Goal: Information Seeking & Learning: Learn about a topic

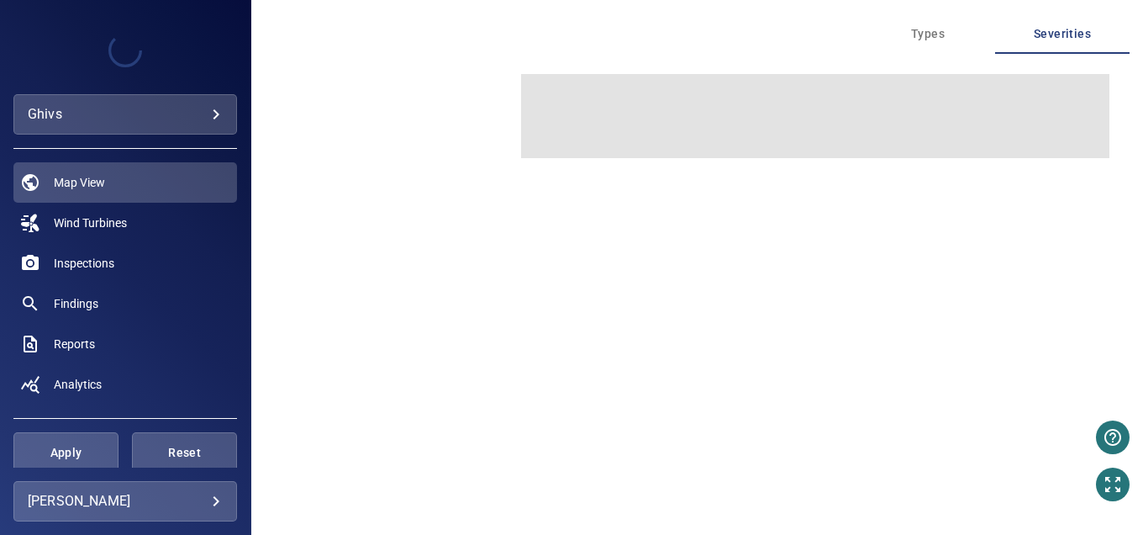
click at [184, 100] on div "ghivs *****" at bounding box center [125, 114] width 224 height 40
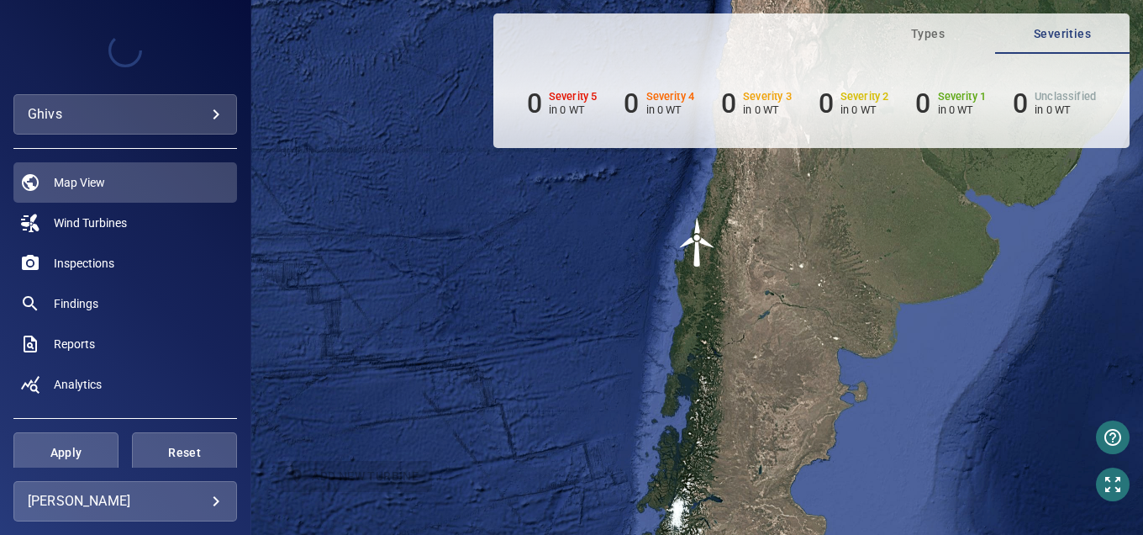
click at [185, 105] on body "**********" at bounding box center [571, 267] width 1143 height 535
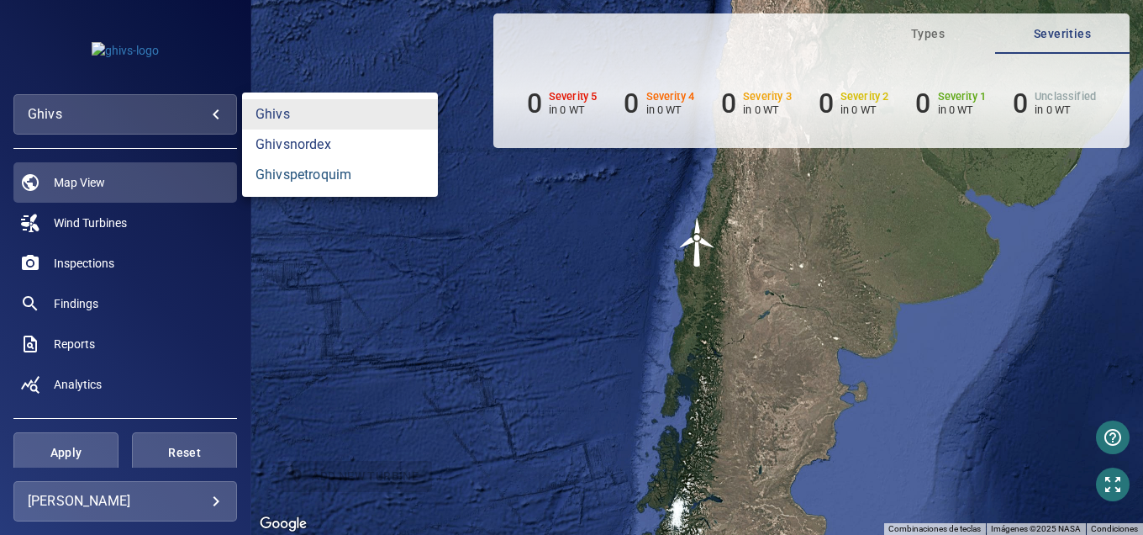
click at [305, 174] on link "ghivspetroquim" at bounding box center [340, 175] width 196 height 30
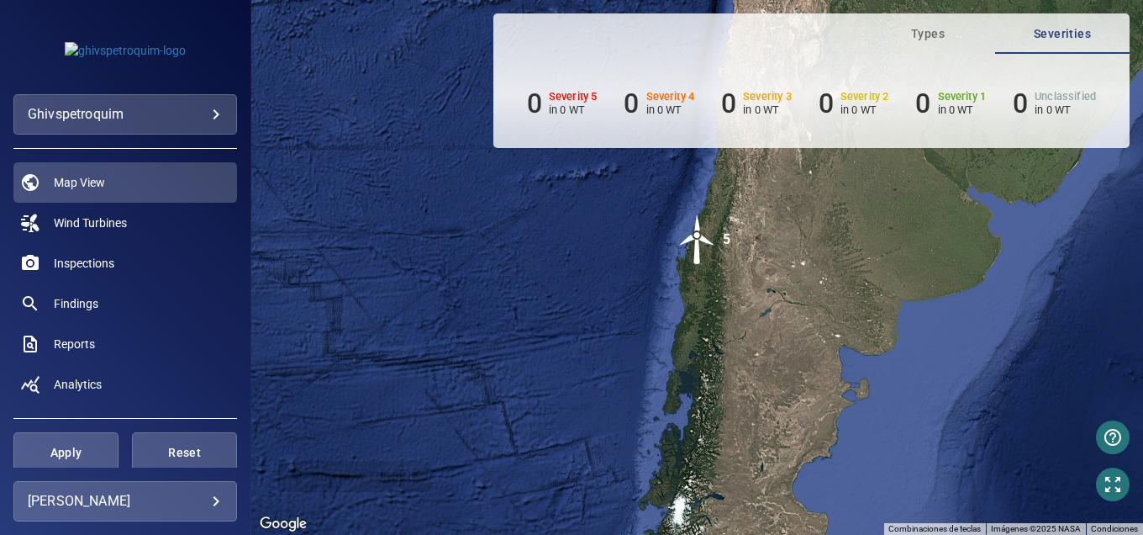
scroll to position [83, 0]
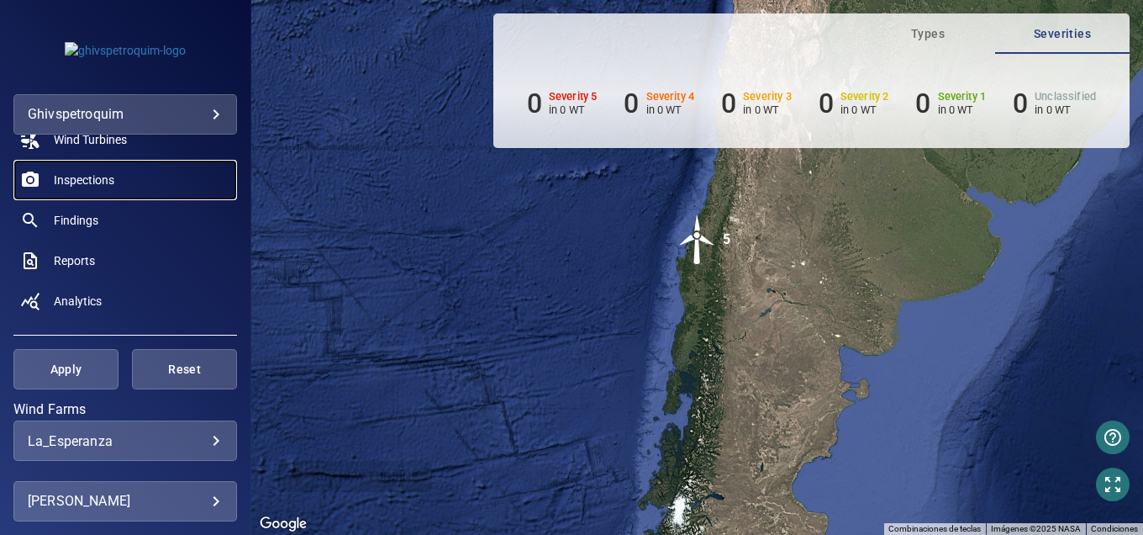
click at [92, 181] on span "Inspections" at bounding box center [84, 179] width 61 height 17
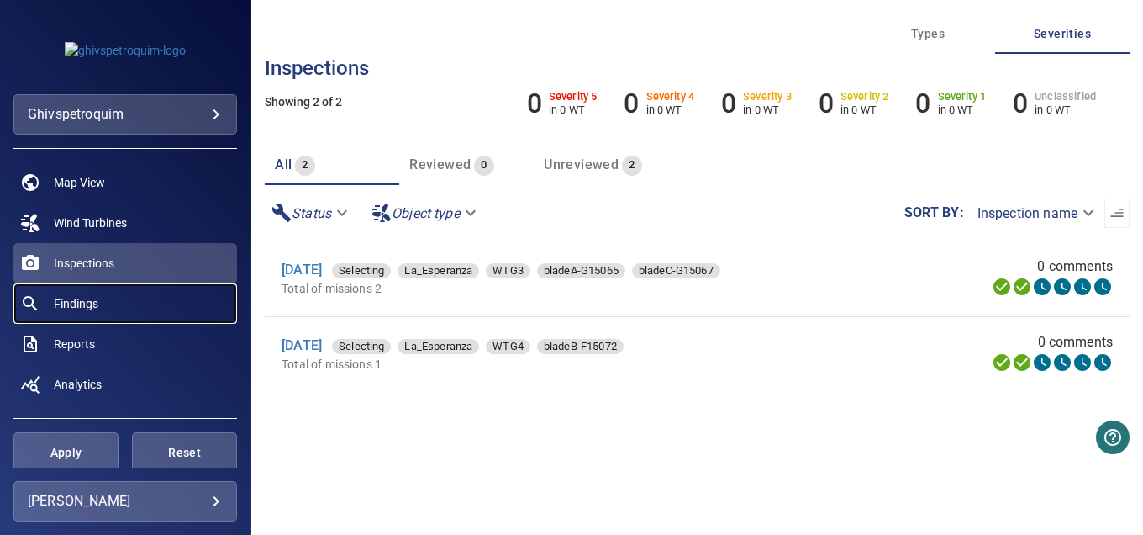
click at [89, 303] on span "Findings" at bounding box center [76, 303] width 45 height 17
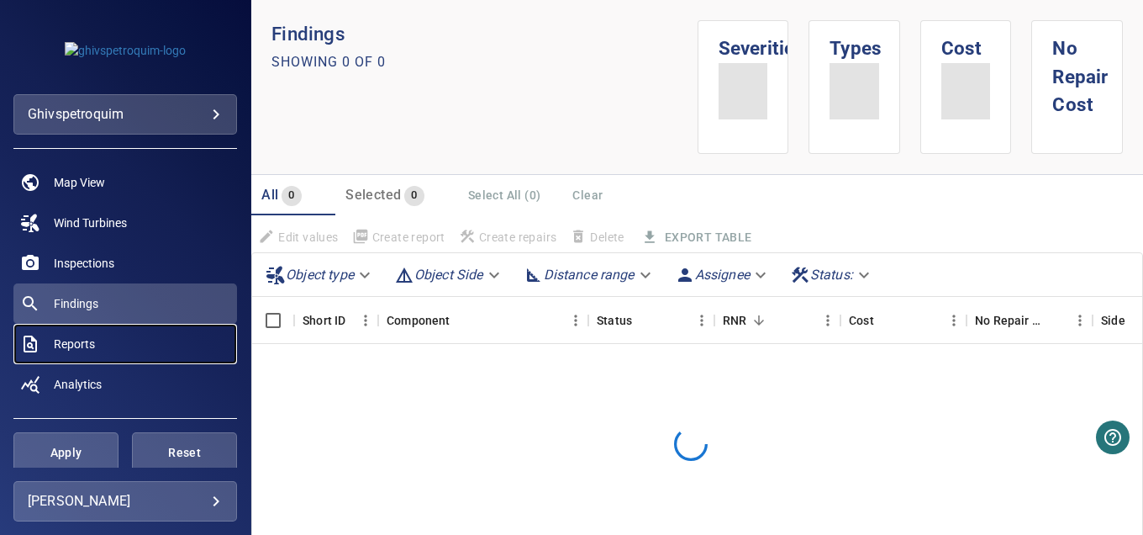
click at [82, 351] on span "Reports" at bounding box center [74, 343] width 41 height 17
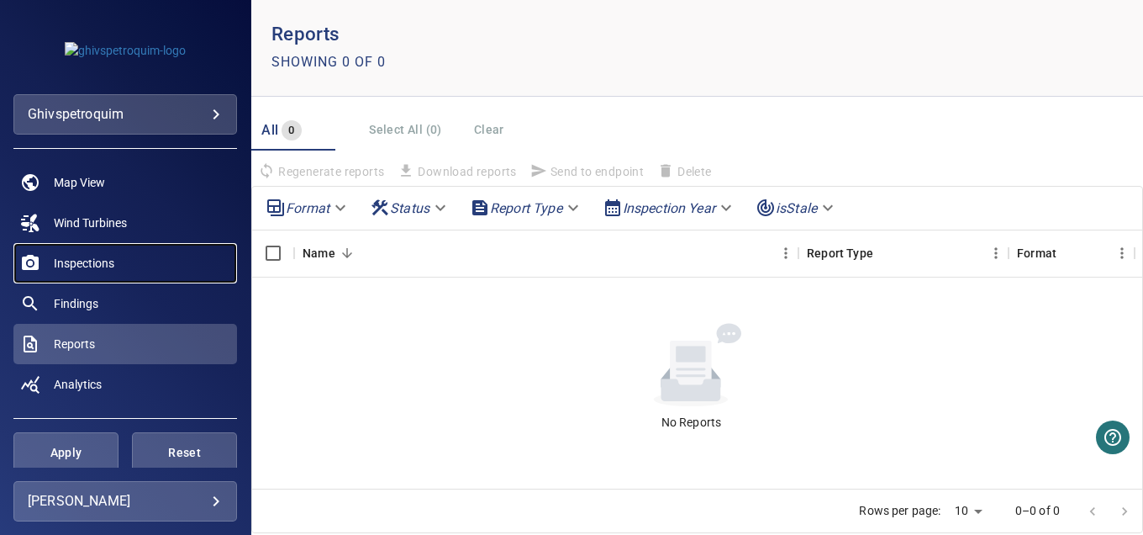
click at [74, 259] on span "Inspections" at bounding box center [84, 263] width 61 height 17
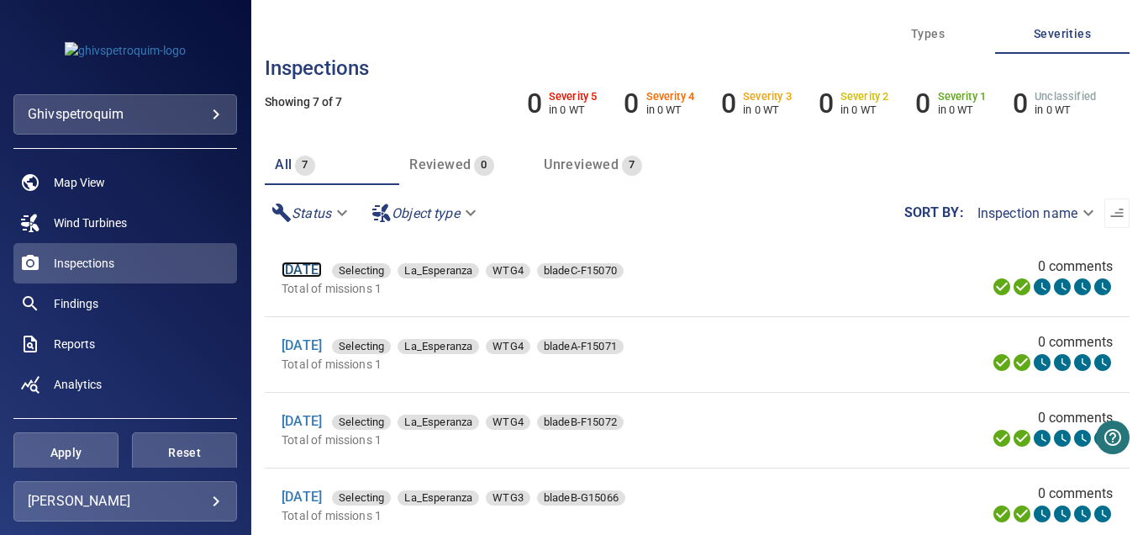
click at [283, 270] on link "[DATE]" at bounding box center [302, 269] width 40 height 16
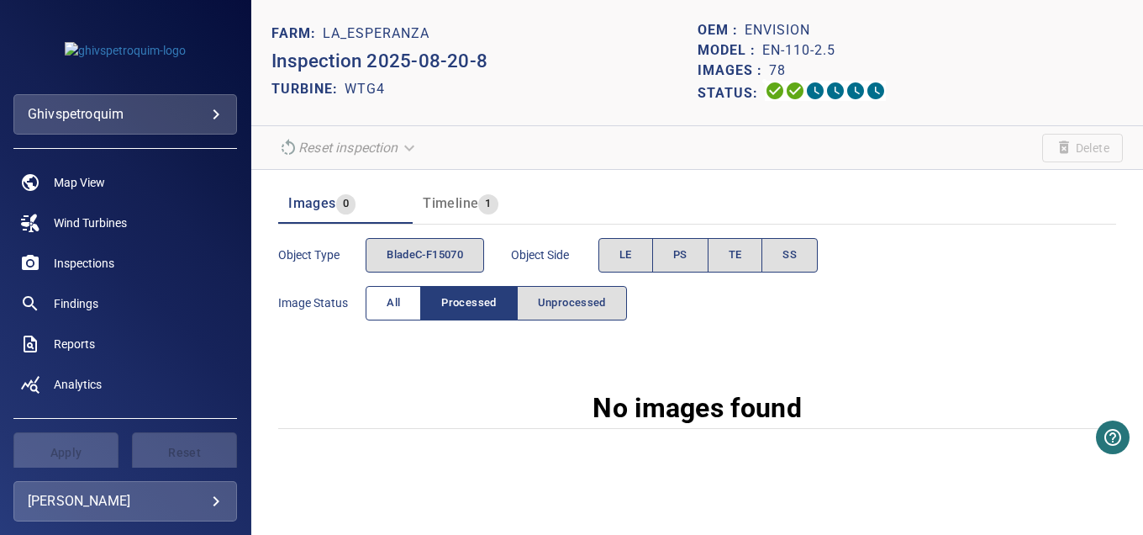
click at [368, 303] on button "All" at bounding box center [393, 303] width 55 height 34
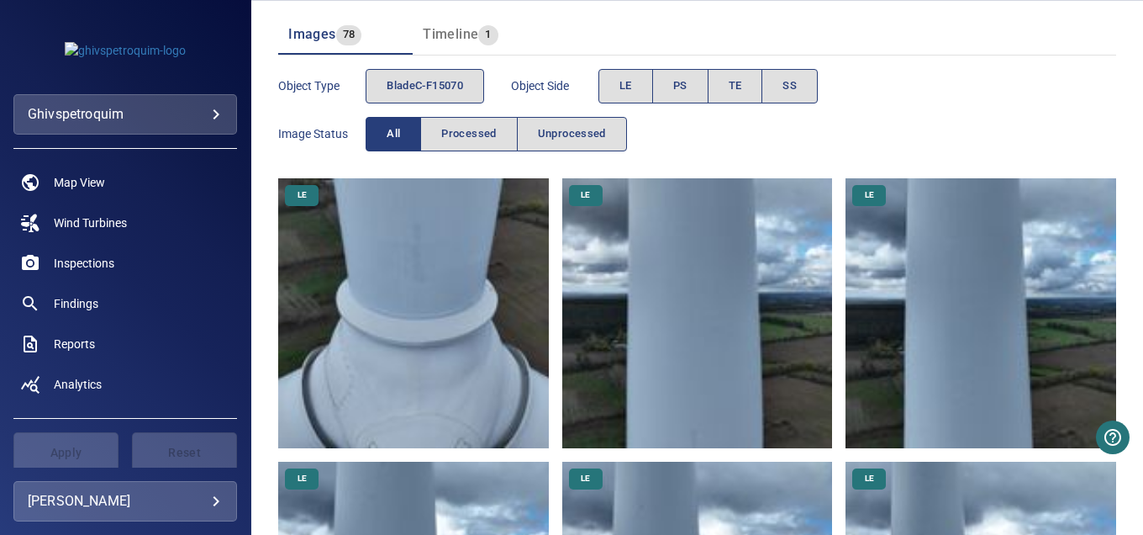
scroll to position [168, 0]
click at [490, 289] on img at bounding box center [413, 314] width 271 height 271
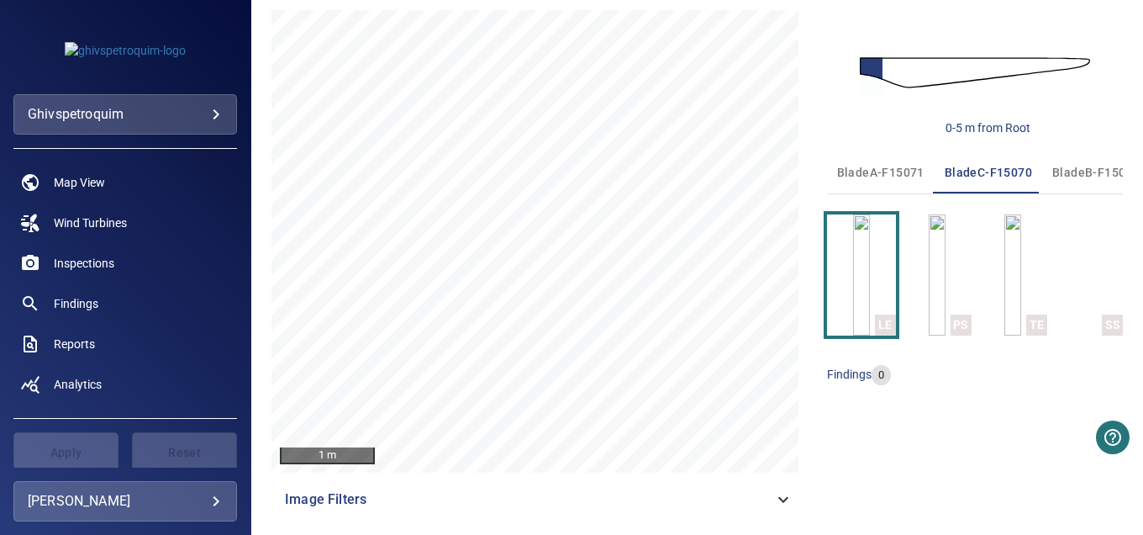
scroll to position [188, 0]
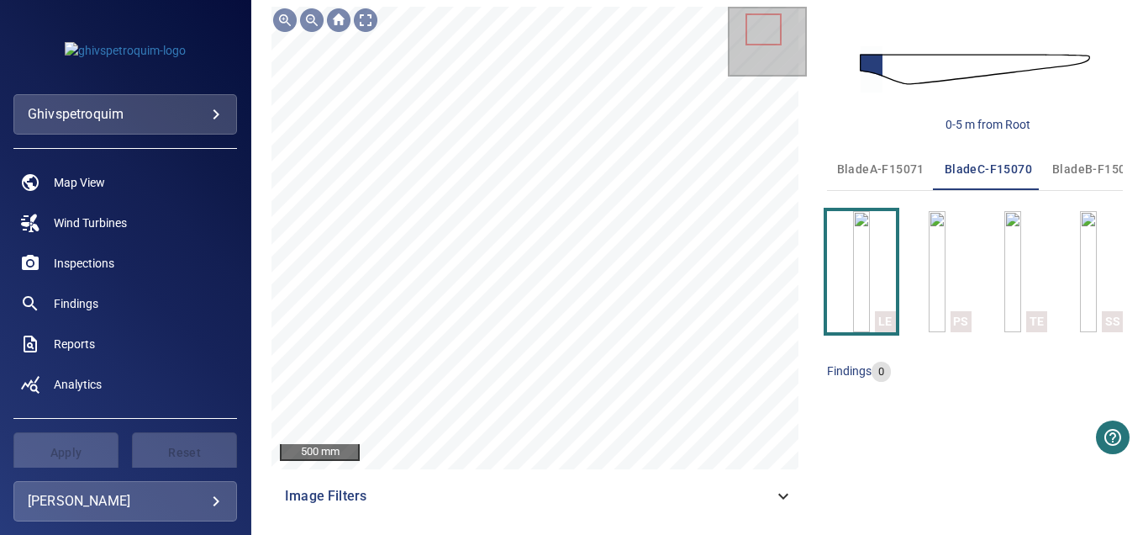
click at [876, 175] on span "bladeA-F15071" at bounding box center [880, 169] width 87 height 21
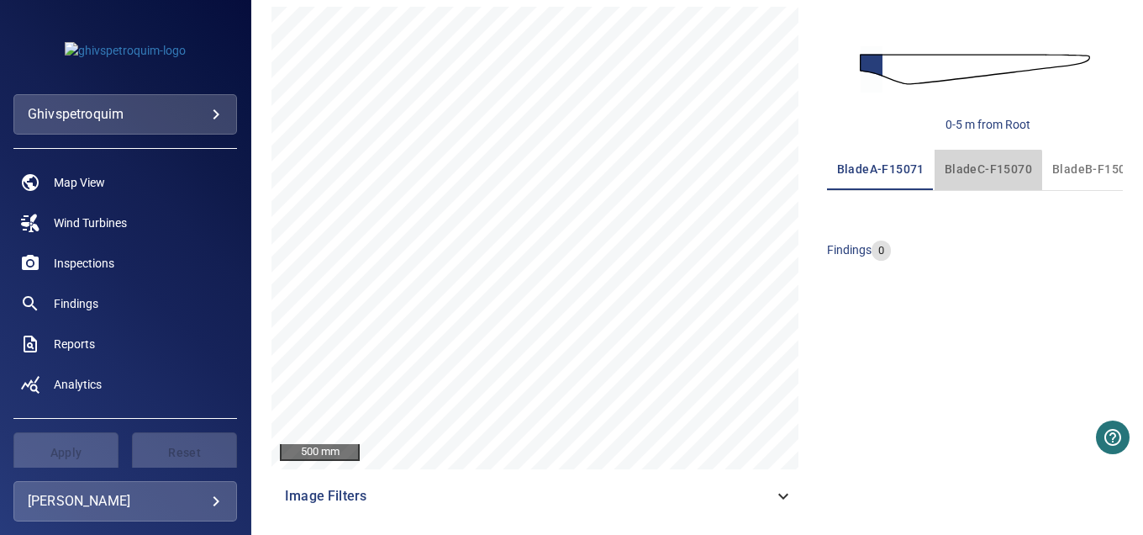
click at [968, 174] on span "bladeC-F15070" at bounding box center [988, 169] width 87 height 21
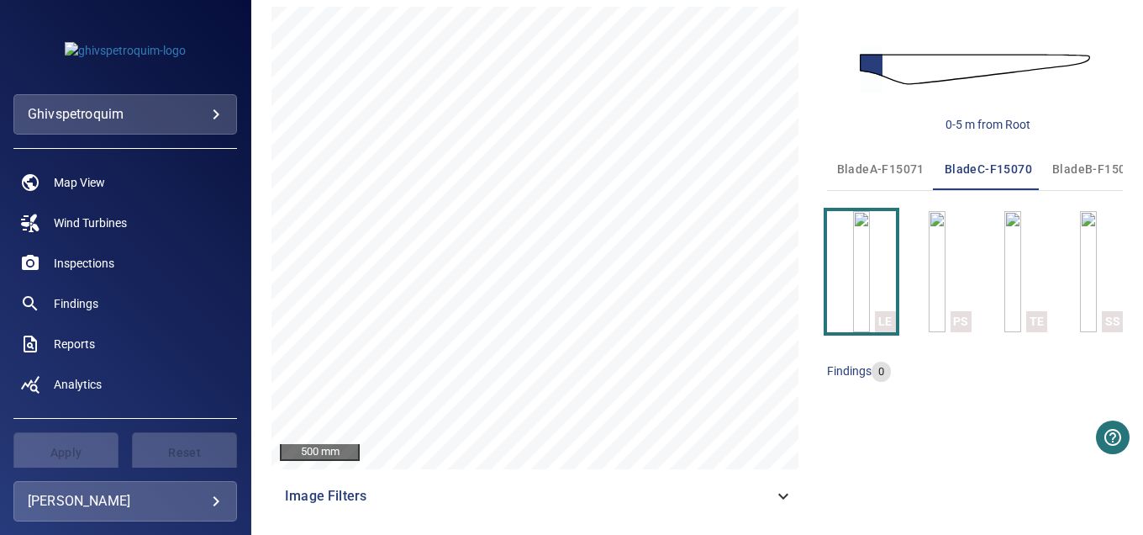
click at [1084, 160] on span "bladeB-F15072" at bounding box center [1096, 169] width 87 height 21
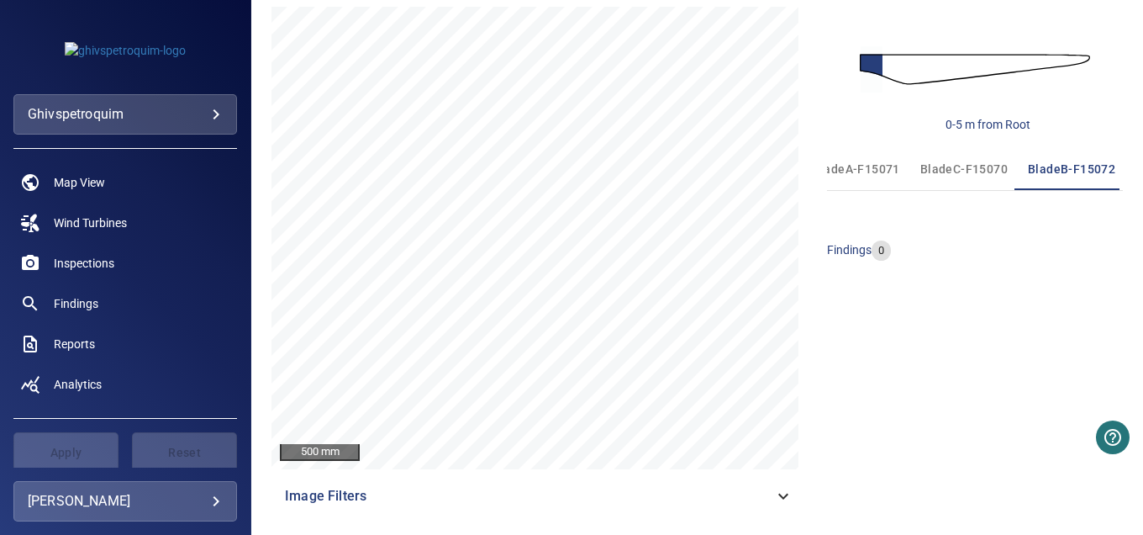
scroll to position [0, 24]
click at [975, 167] on span "bladeC-F15070" at bounding box center [964, 169] width 87 height 21
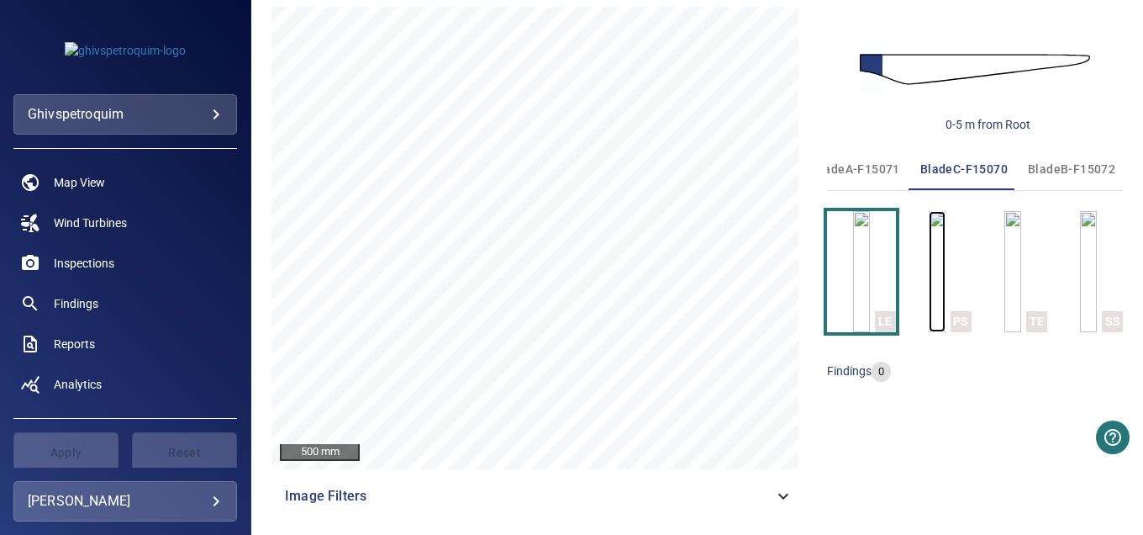
click at [942, 257] on img "button" at bounding box center [937, 271] width 17 height 121
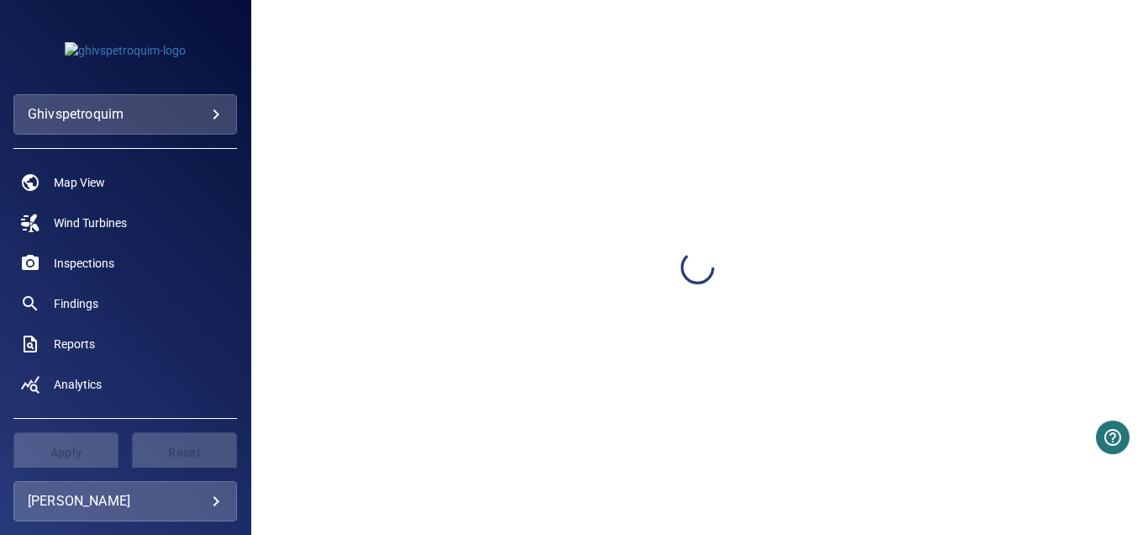
scroll to position [173, 0]
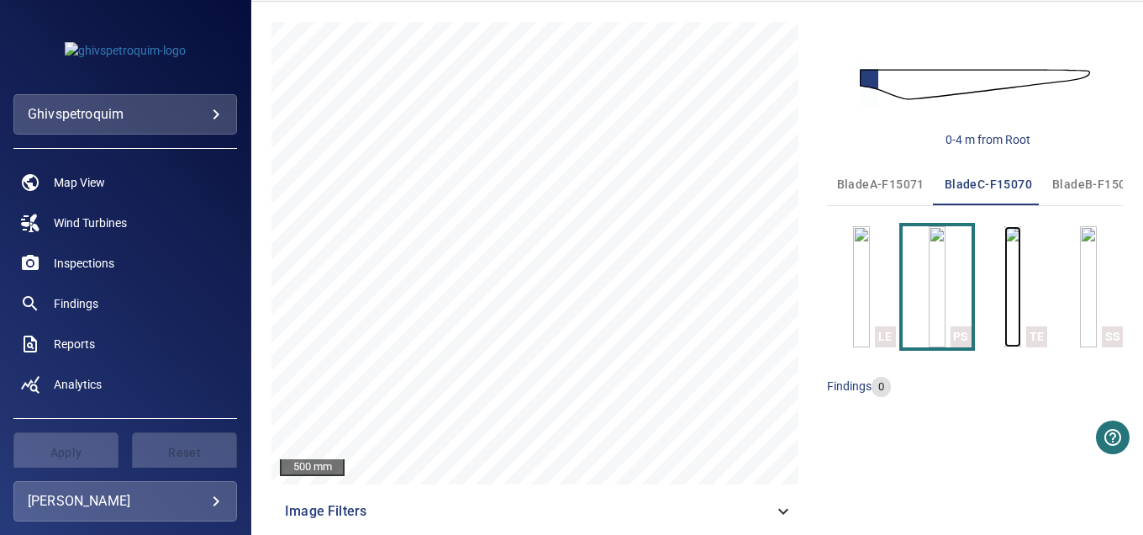
click at [1011, 288] on img "button" at bounding box center [1013, 286] width 17 height 121
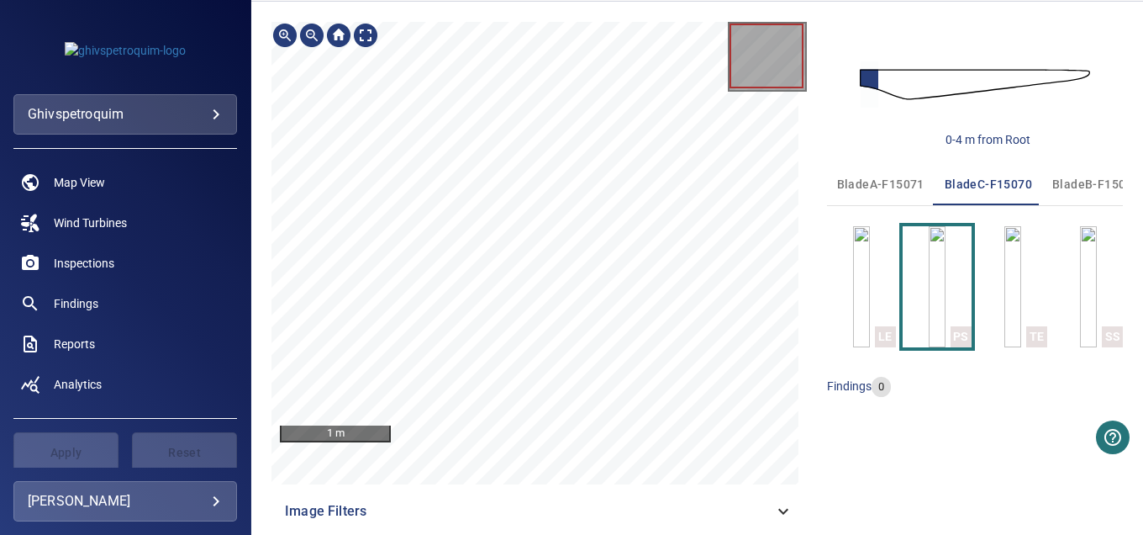
click at [344, 504] on span "Image Filters" at bounding box center [529, 511] width 488 height 20
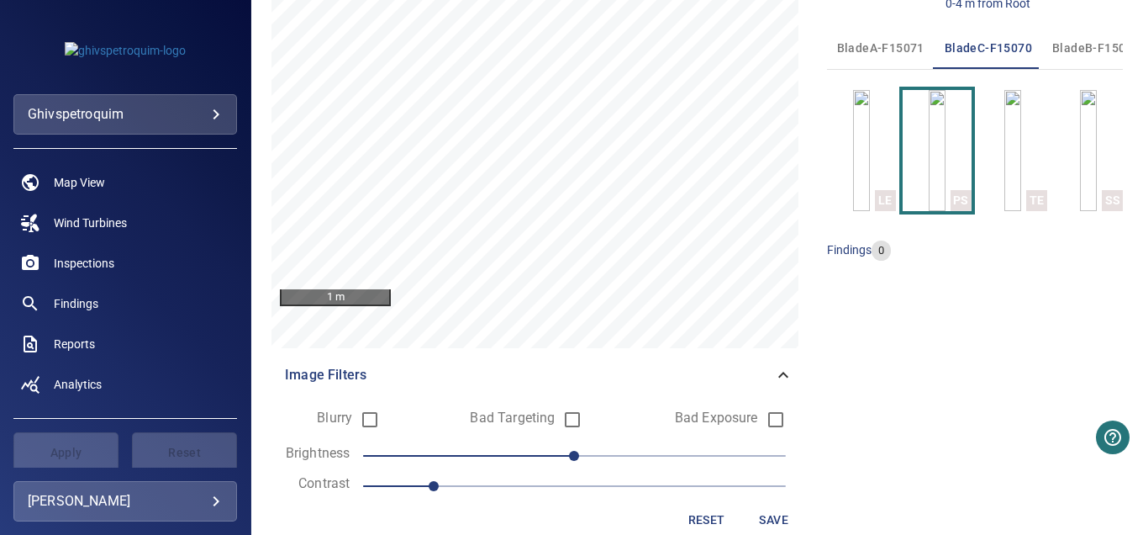
scroll to position [335, 0]
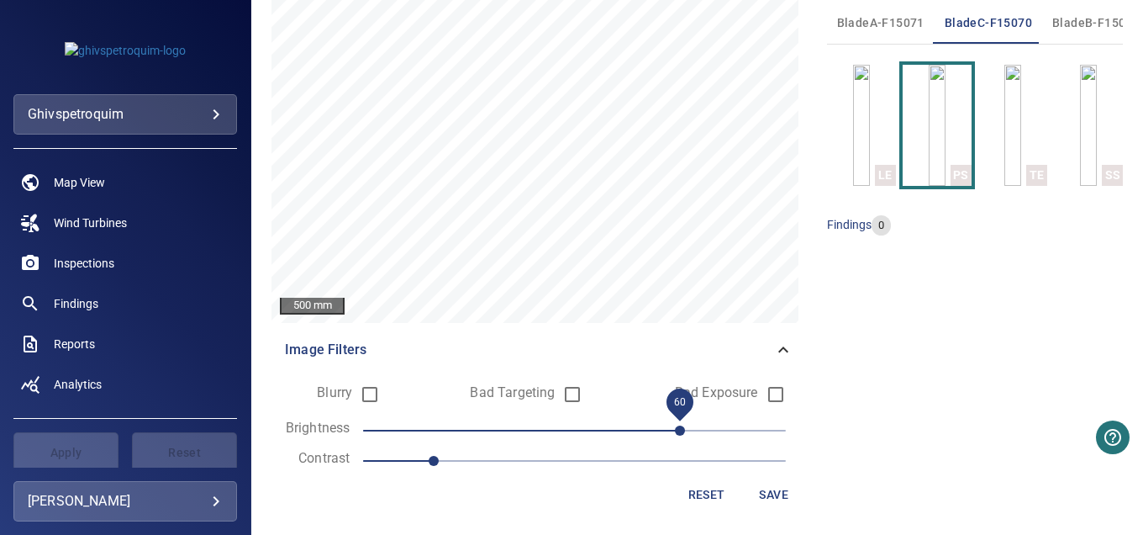
drag, startPoint x: 571, startPoint y: 427, endPoint x: 680, endPoint y: 434, distance: 109.5
click at [680, 434] on span "60" at bounding box center [680, 430] width 10 height 10
drag, startPoint x: 430, startPoint y: 459, endPoint x: 368, endPoint y: 474, distance: 63.2
click at [368, 480] on form "Blurry Bad Targeting Bad Exposure Brightness 60 Contrast 0.8 Reset Save" at bounding box center [539, 444] width 508 height 134
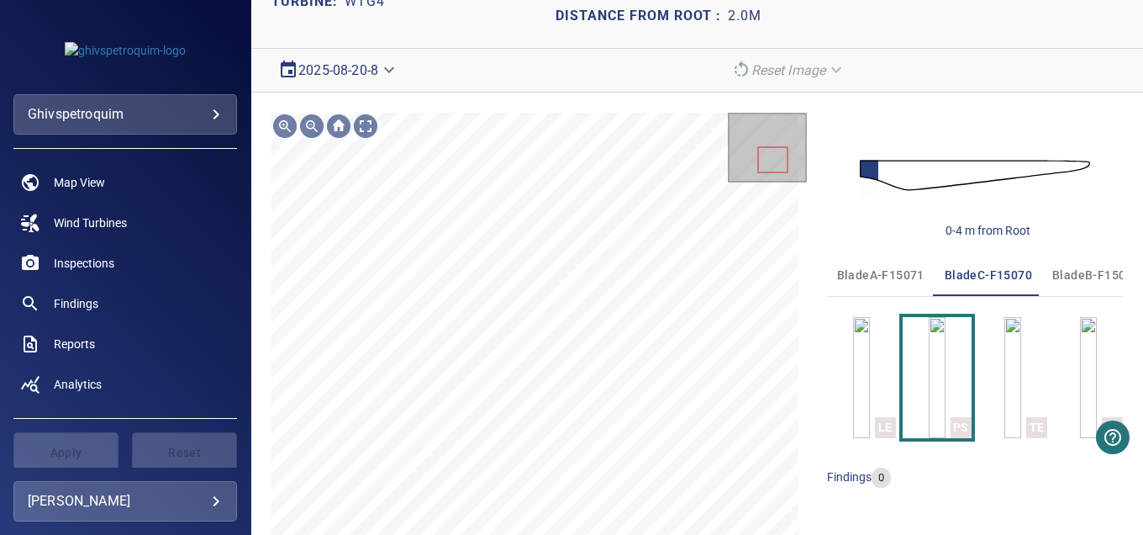
click at [306, 63] on body "**********" at bounding box center [571, 267] width 1143 height 535
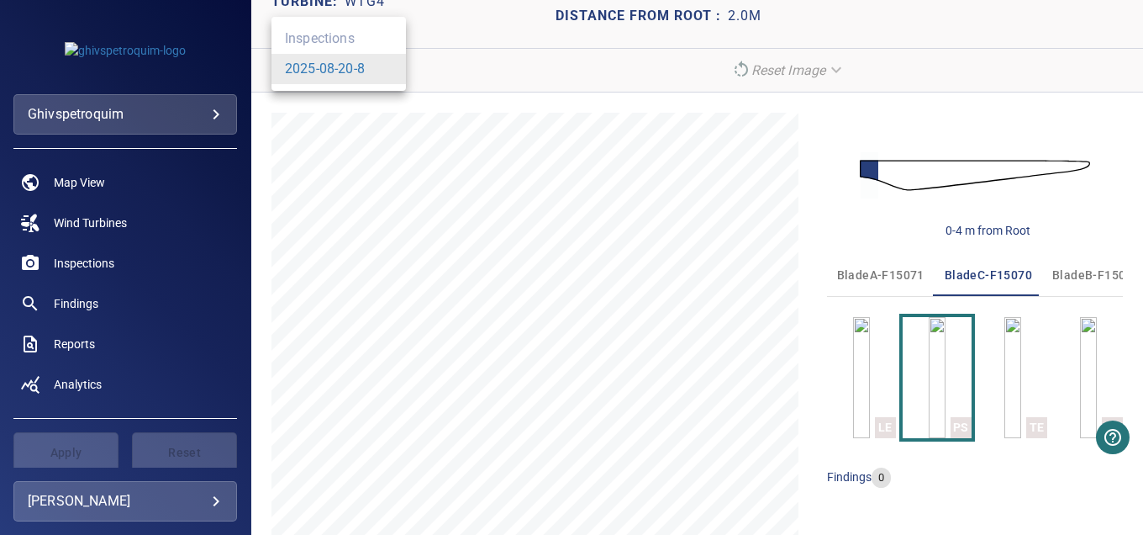
click at [346, 45] on ul "Inspections 2025-08-20-8" at bounding box center [339, 54] width 135 height 74
click at [342, 38] on ul "Inspections 2025-08-20-8" at bounding box center [339, 54] width 135 height 74
click at [338, 65] on link "2025-08-20-8" at bounding box center [325, 69] width 80 height 20
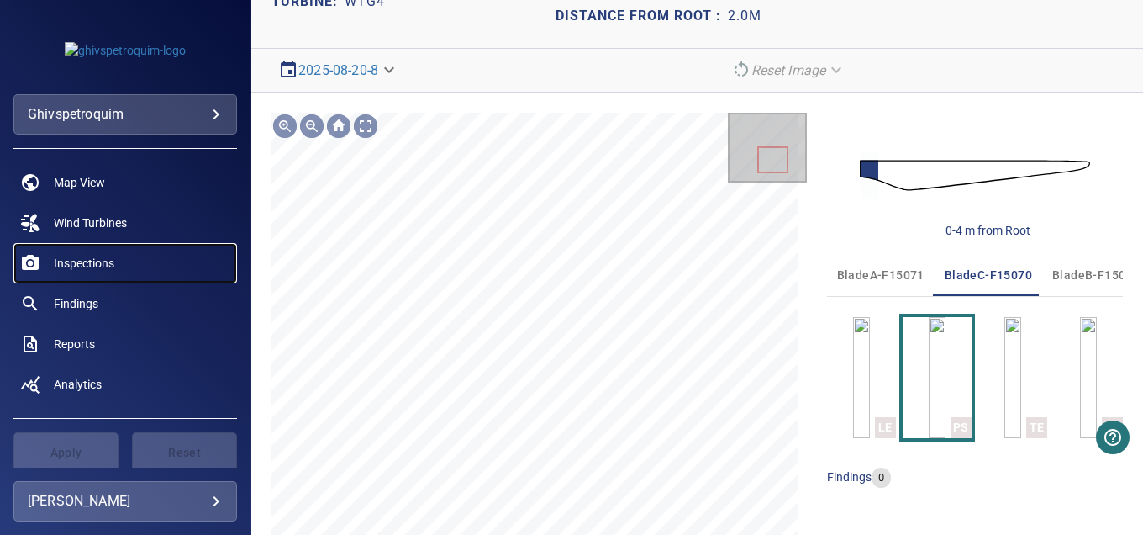
click at [71, 265] on span "Inspections" at bounding box center [84, 263] width 61 height 17
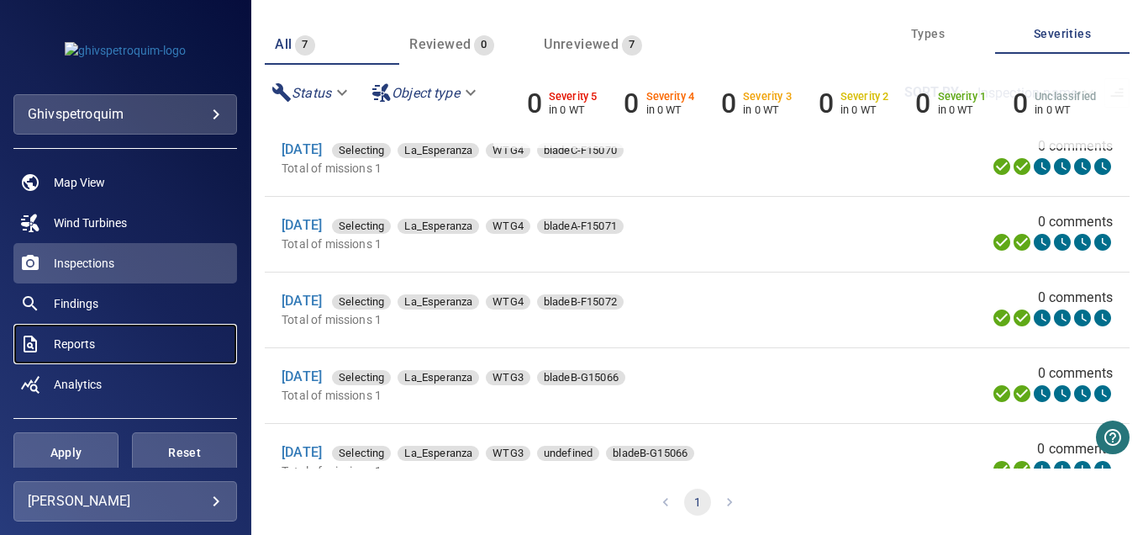
click at [81, 351] on span "Reports" at bounding box center [74, 343] width 41 height 17
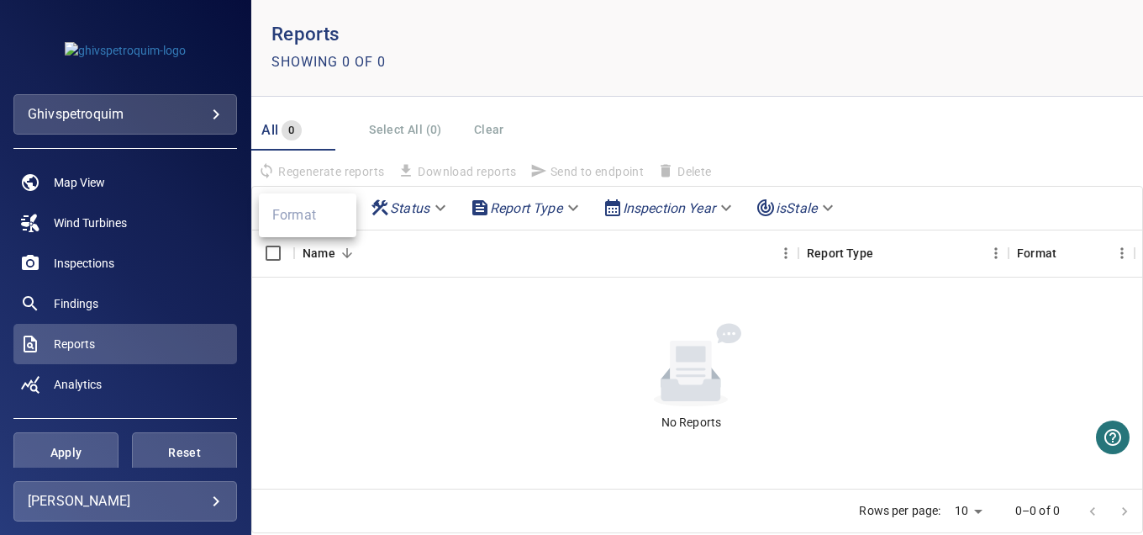
click at [288, 206] on body "**********" at bounding box center [571, 267] width 1143 height 535
click at [309, 218] on ul "Format" at bounding box center [308, 215] width 98 height 44
click at [411, 301] on div at bounding box center [571, 267] width 1143 height 535
click at [390, 198] on body "**********" at bounding box center [571, 267] width 1143 height 535
click at [471, 193] on div at bounding box center [571, 267] width 1143 height 535
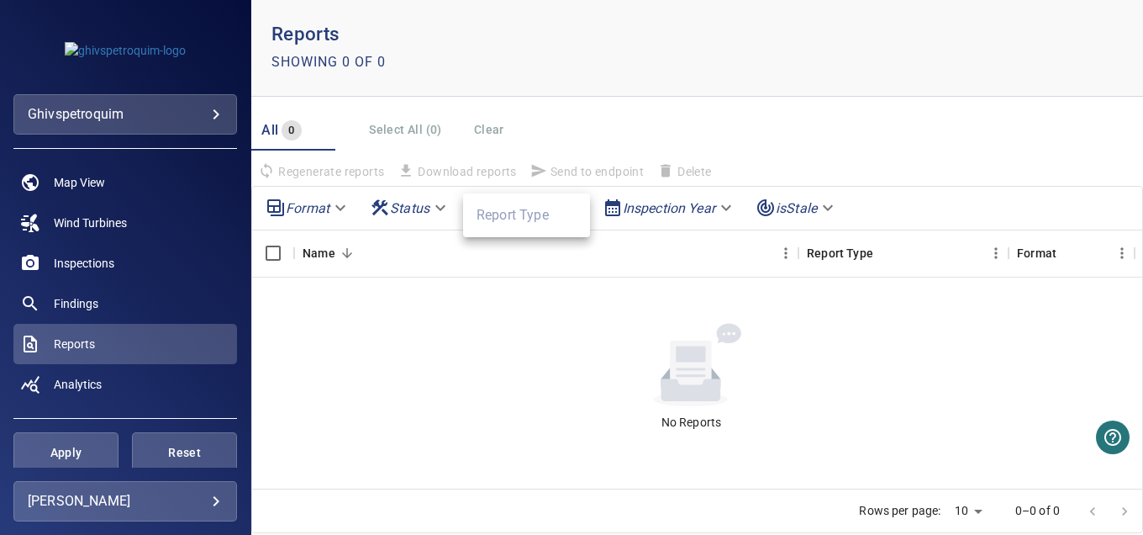
click at [529, 198] on body "**********" at bounding box center [571, 267] width 1143 height 535
click at [657, 207] on div at bounding box center [571, 267] width 1143 height 535
click at [699, 207] on body "**********" at bounding box center [571, 267] width 1143 height 535
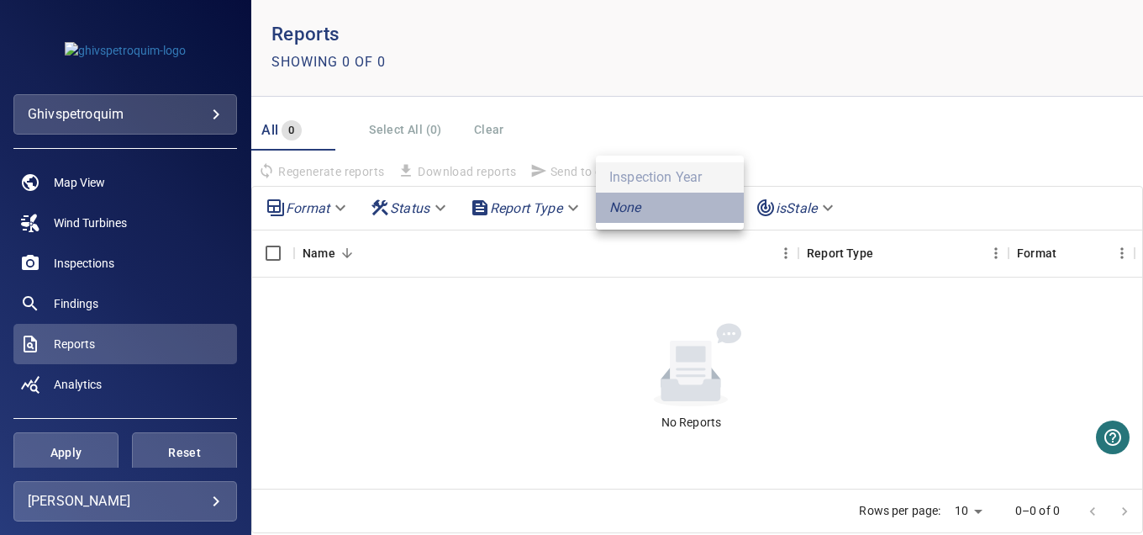
click at [601, 207] on li "None" at bounding box center [670, 208] width 148 height 30
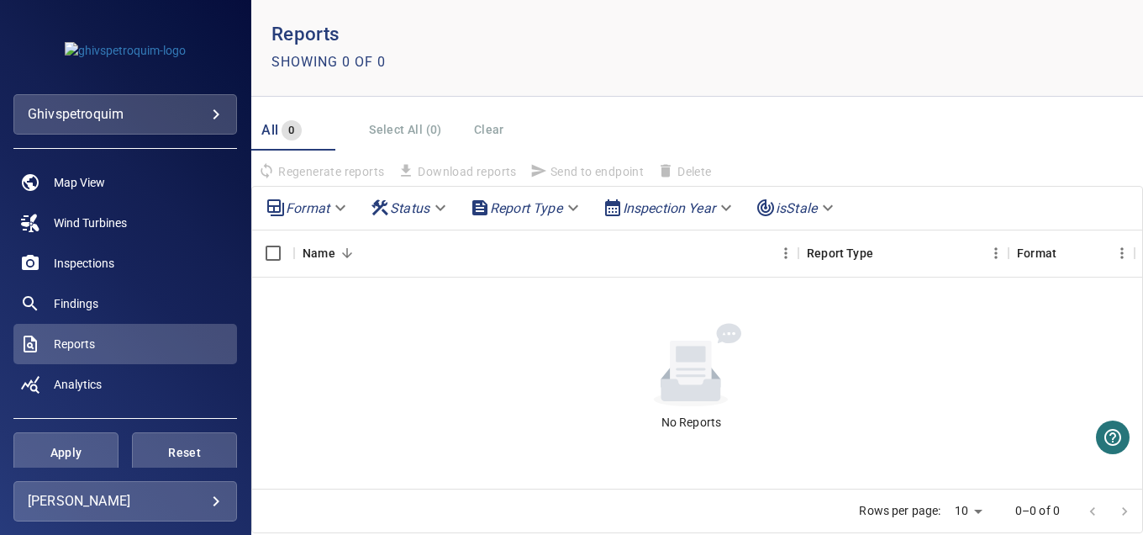
click at [802, 194] on body "**********" at bounding box center [571, 267] width 1143 height 535
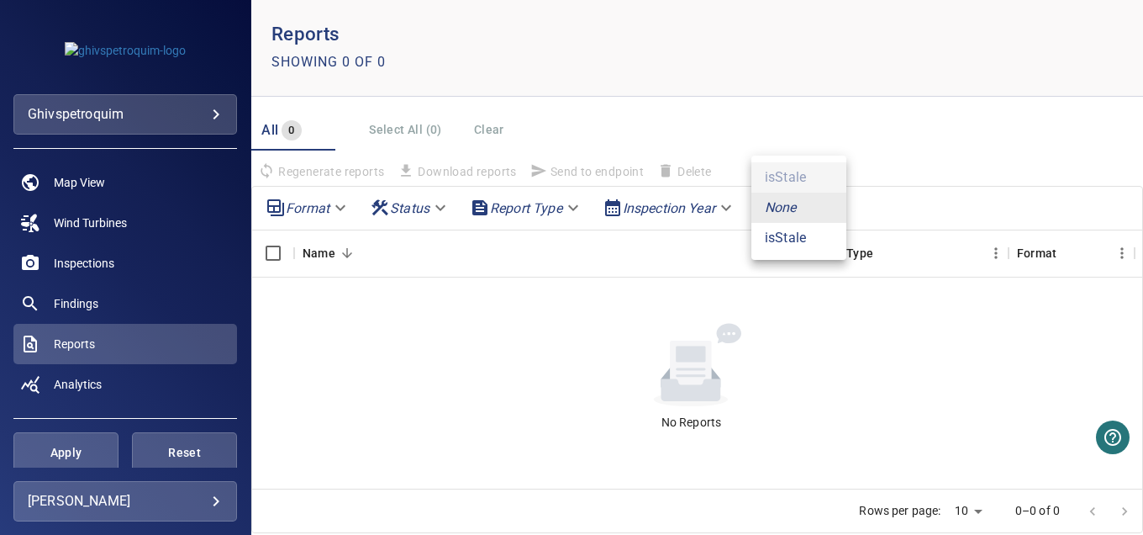
click at [806, 231] on li "isStale" at bounding box center [799, 238] width 95 height 30
type input "*******"
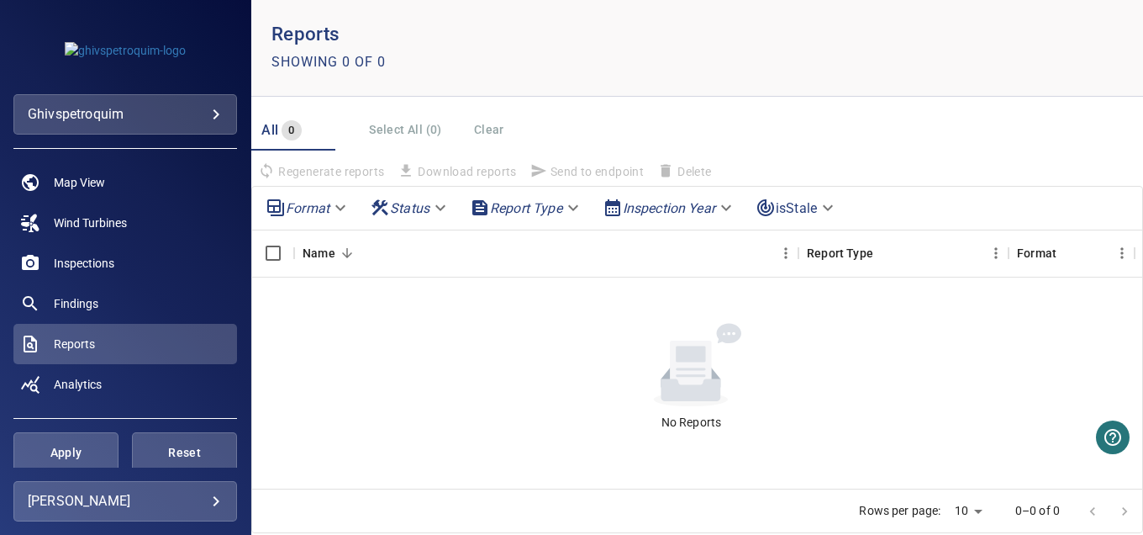
click at [348, 166] on span "Regenerate reports" at bounding box center [321, 171] width 140 height 29
click at [396, 123] on div "Select All (0) Clear" at bounding box center [439, 129] width 154 height 31
click at [90, 290] on link "Findings" at bounding box center [125, 303] width 224 height 40
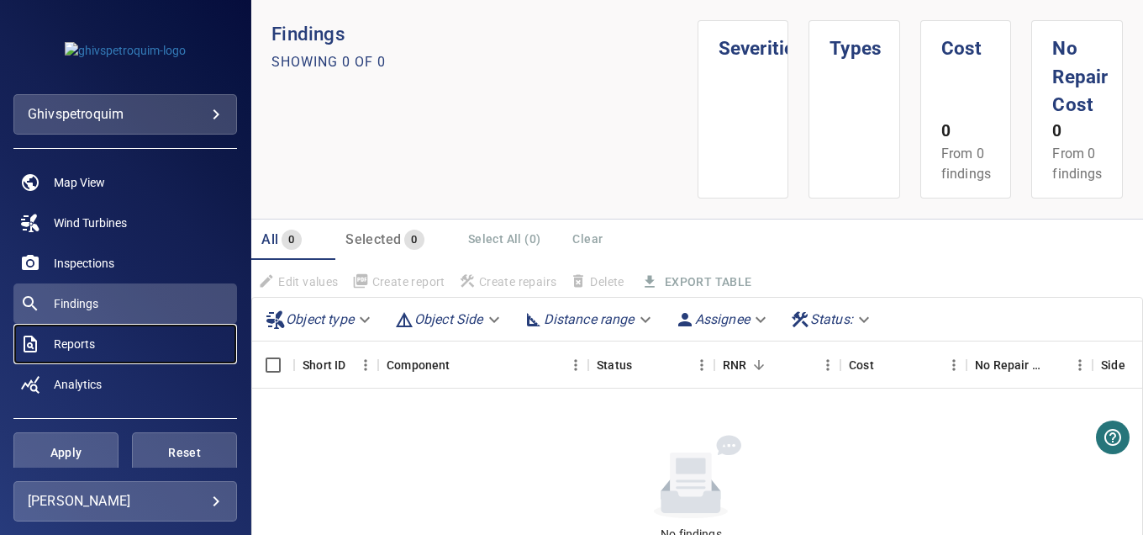
click at [82, 334] on link "Reports" at bounding box center [125, 344] width 224 height 40
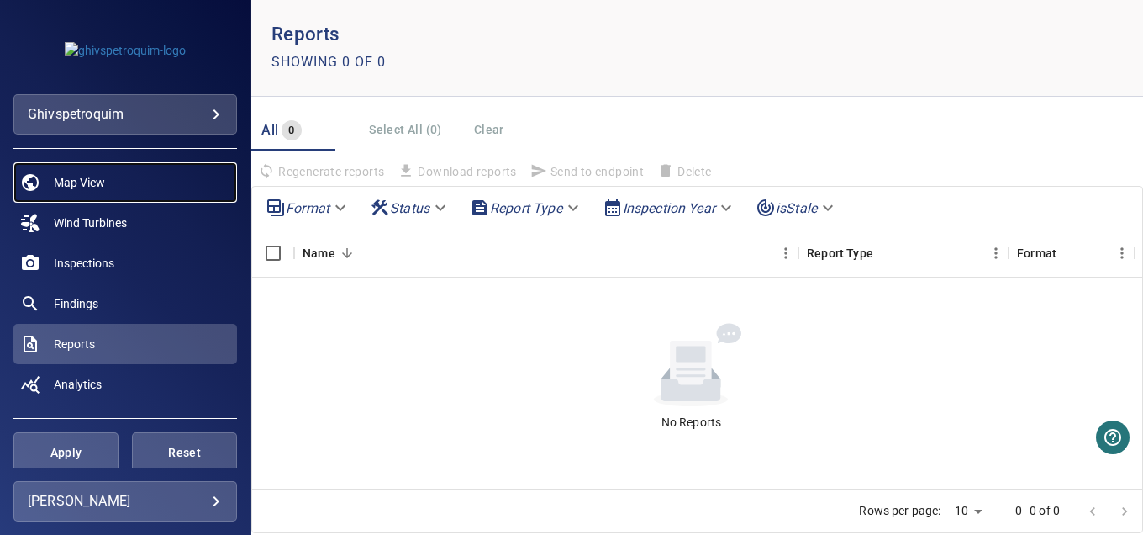
click at [92, 190] on span "Map View" at bounding box center [79, 182] width 51 height 17
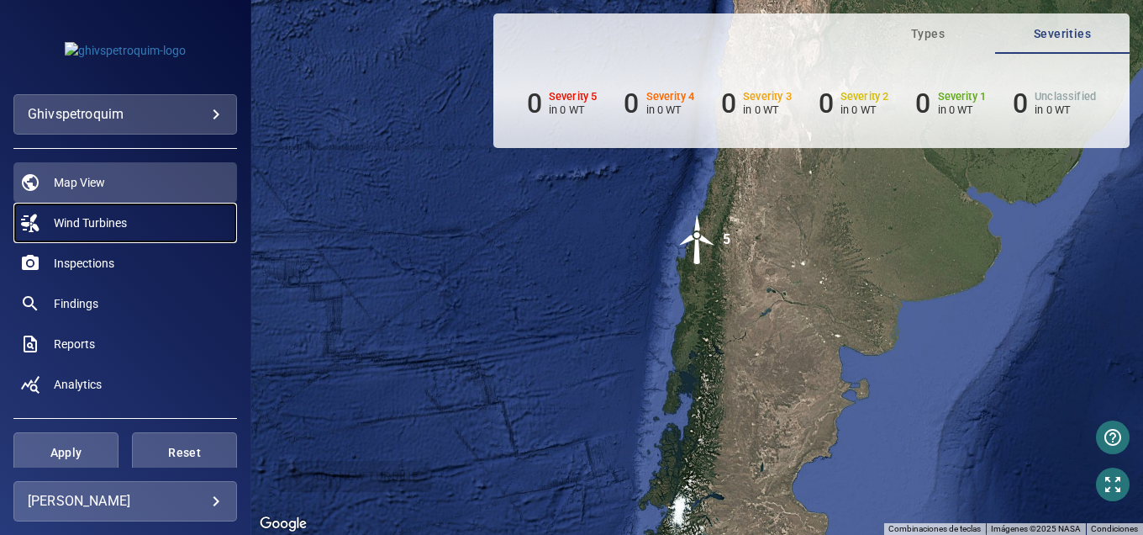
click at [107, 230] on span "Wind Turbines" at bounding box center [90, 222] width 73 height 17
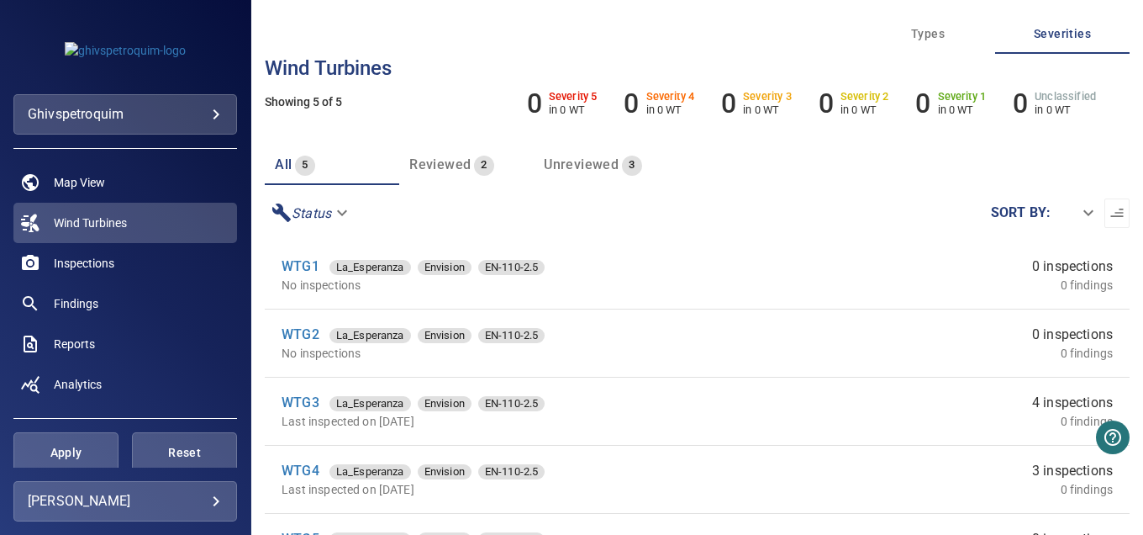
scroll to position [120, 0]
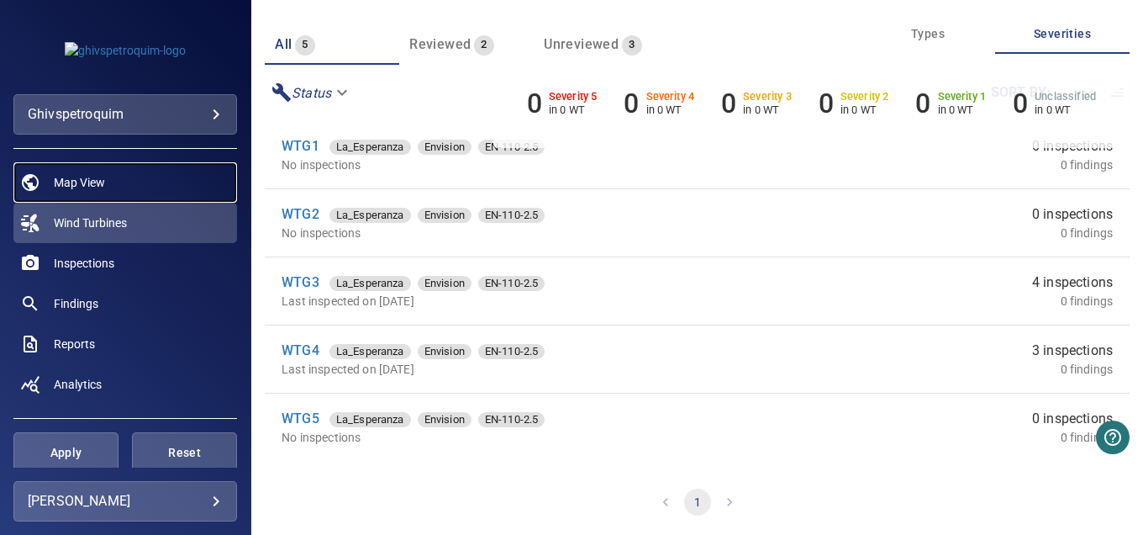
click at [126, 190] on link "Map View" at bounding box center [125, 182] width 224 height 40
